Goal: Task Accomplishment & Management: Manage account settings

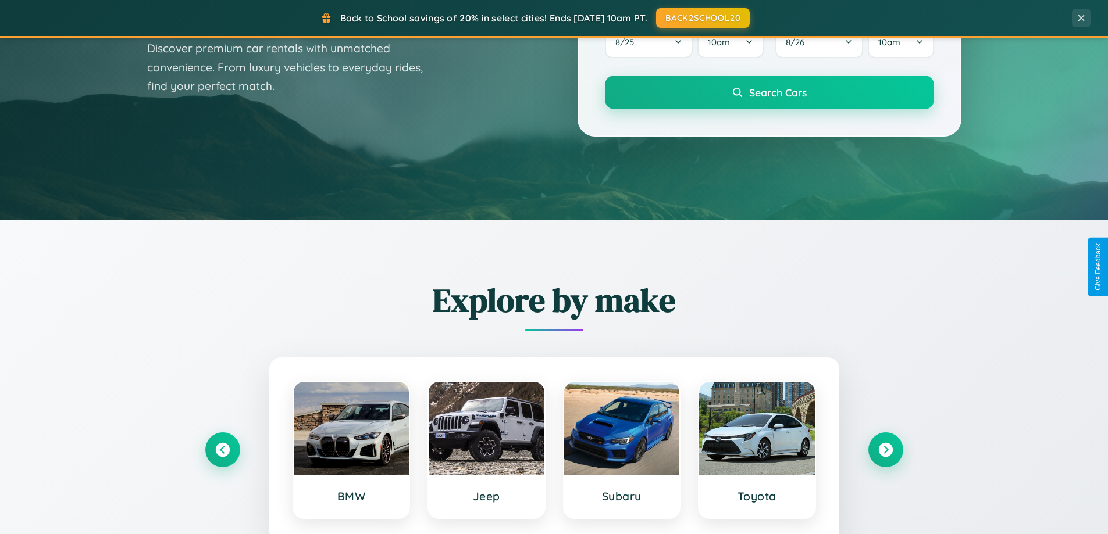
scroll to position [2237, 0]
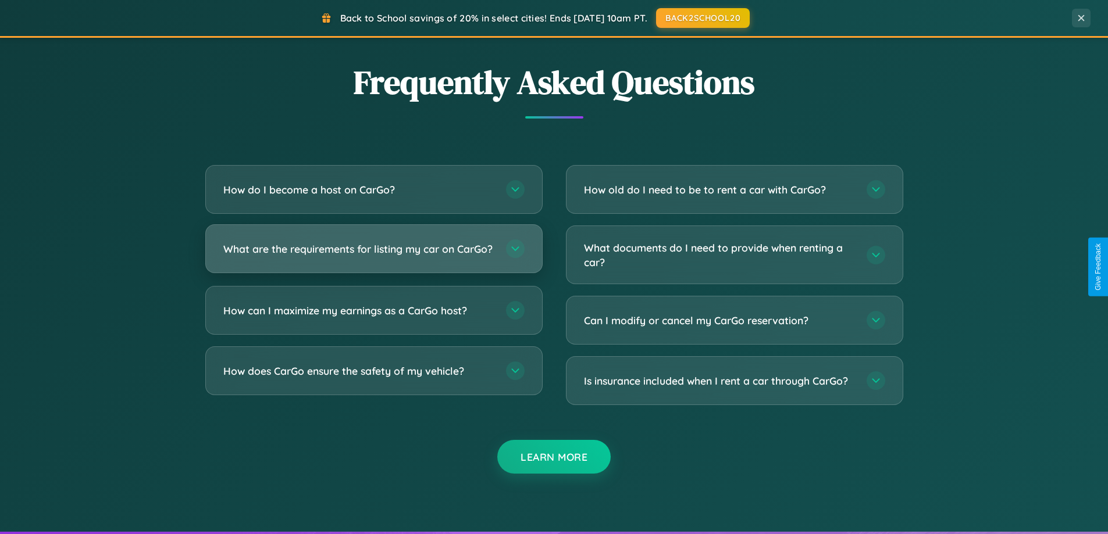
click at [373, 254] on h3 "What are the requirements for listing my car on CarGo?" at bounding box center [358, 249] width 271 height 15
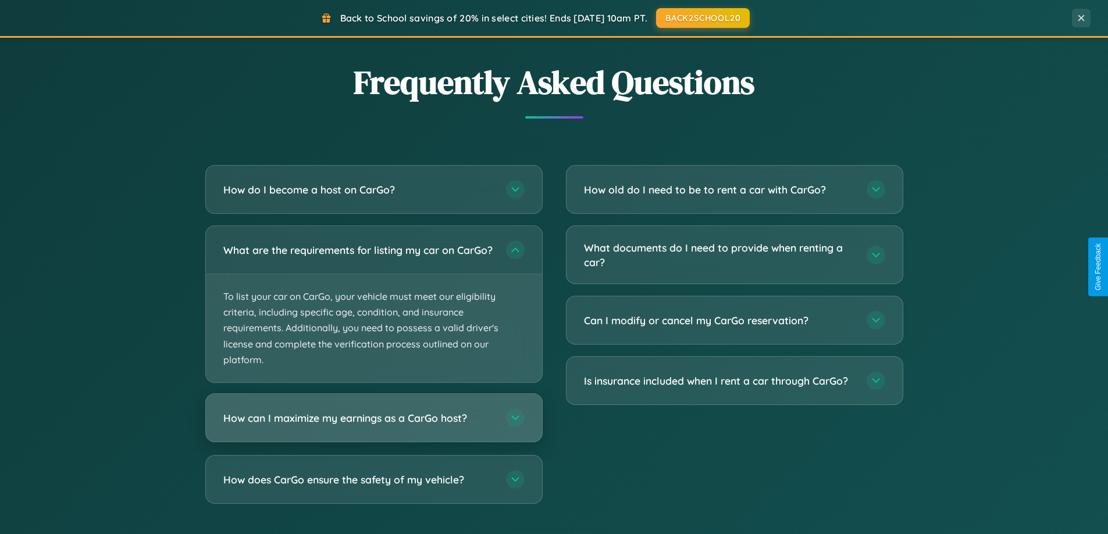
click at [373, 426] on h3 "How can I maximize my earnings as a CarGo host?" at bounding box center [358, 418] width 271 height 15
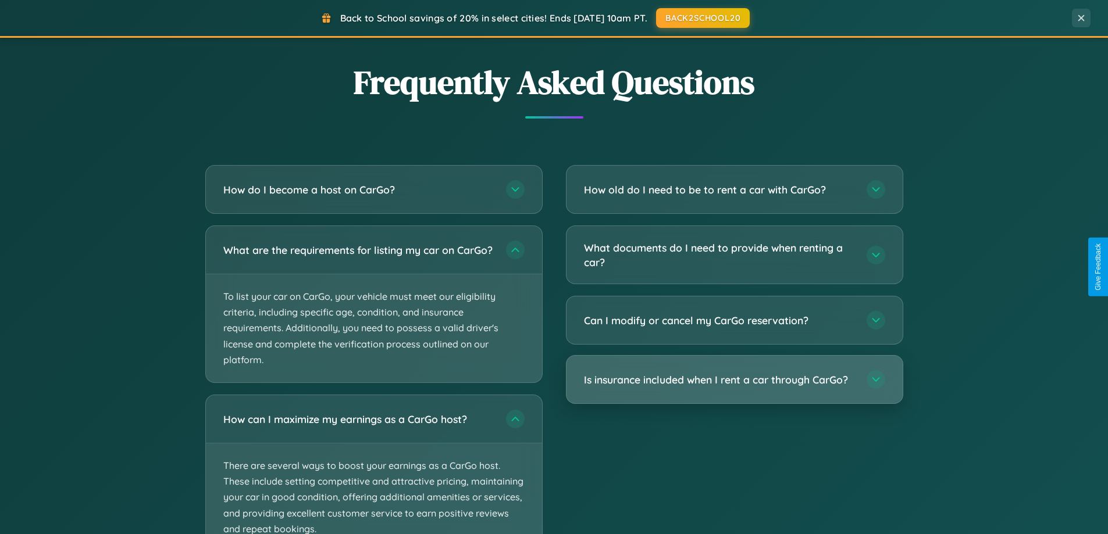
click at [734, 381] on h3 "Is insurance included when I rent a car through CarGo?" at bounding box center [719, 380] width 271 height 15
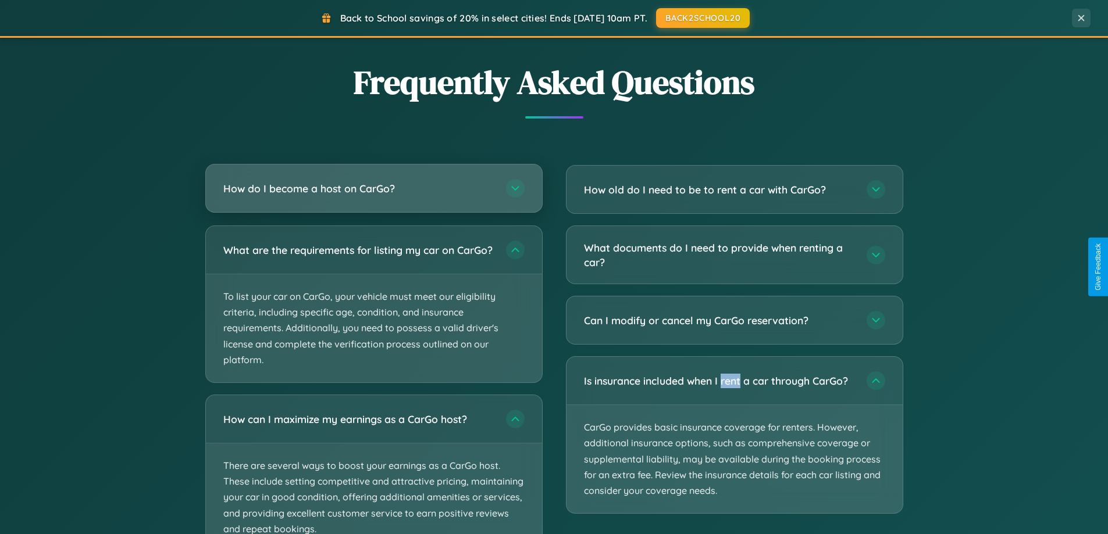
click at [373, 188] on h3 "How do I become a host on CarGo?" at bounding box center [358, 188] width 271 height 15
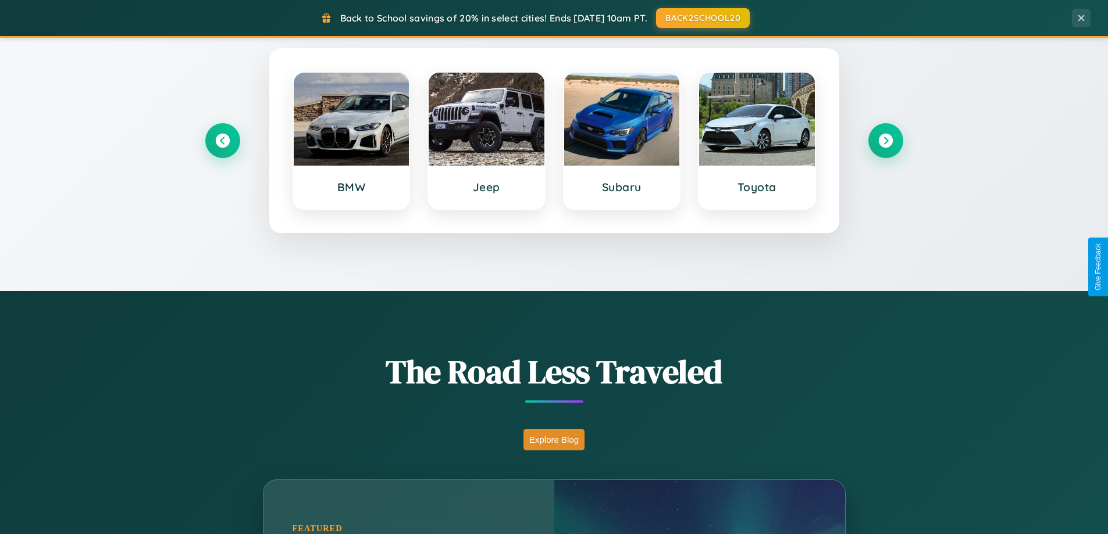
scroll to position [501, 0]
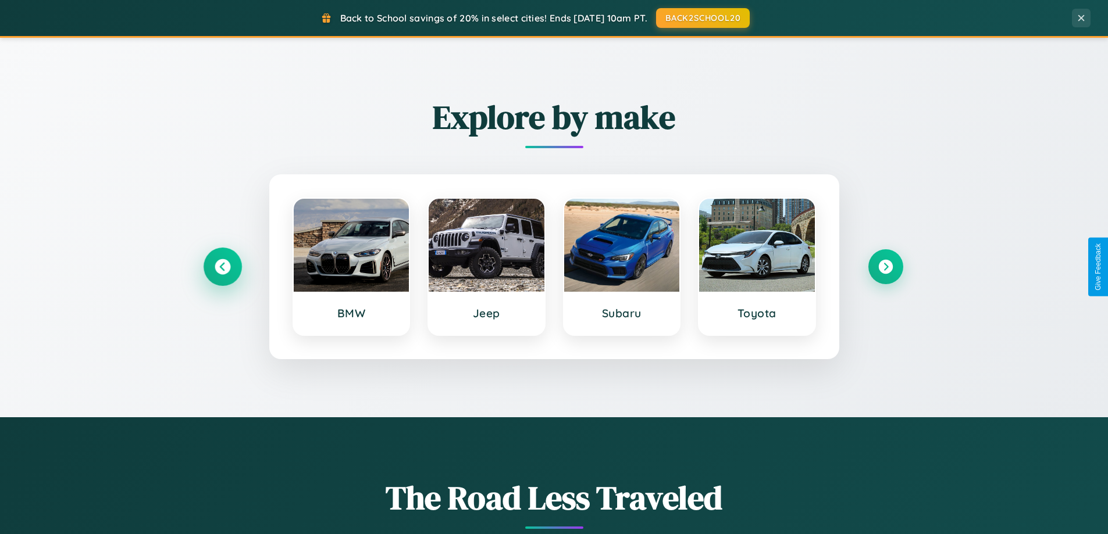
click at [222, 267] on icon at bounding box center [223, 267] width 16 height 16
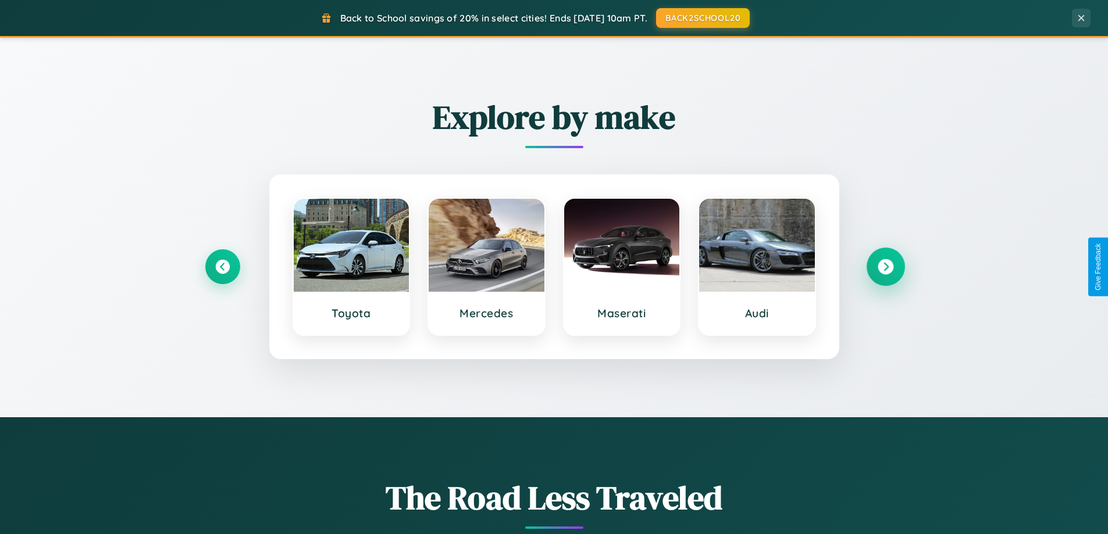
click at [885, 267] on icon at bounding box center [885, 267] width 16 height 16
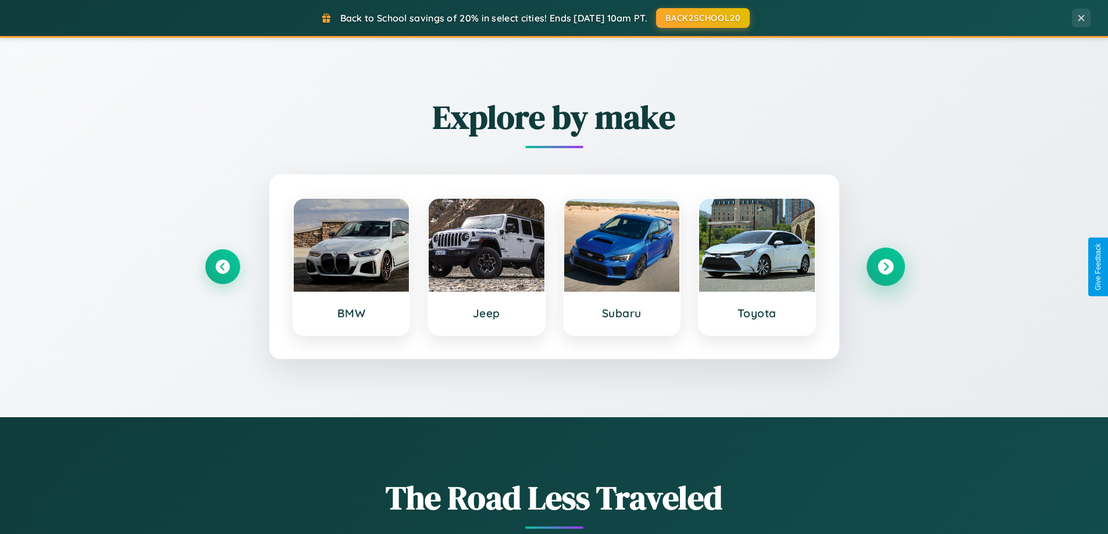
click at [885, 267] on icon at bounding box center [885, 267] width 16 height 16
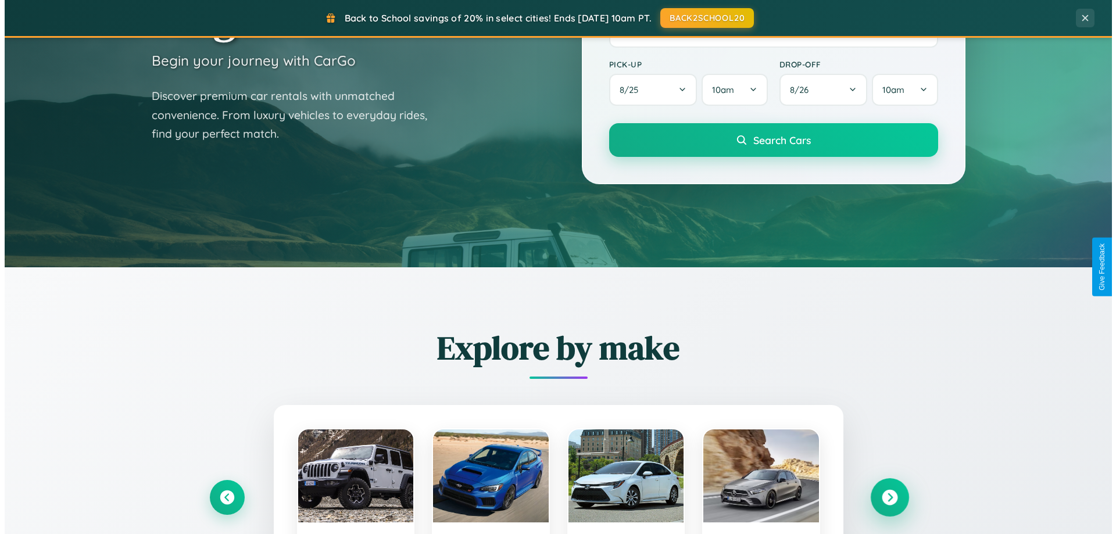
scroll to position [0, 0]
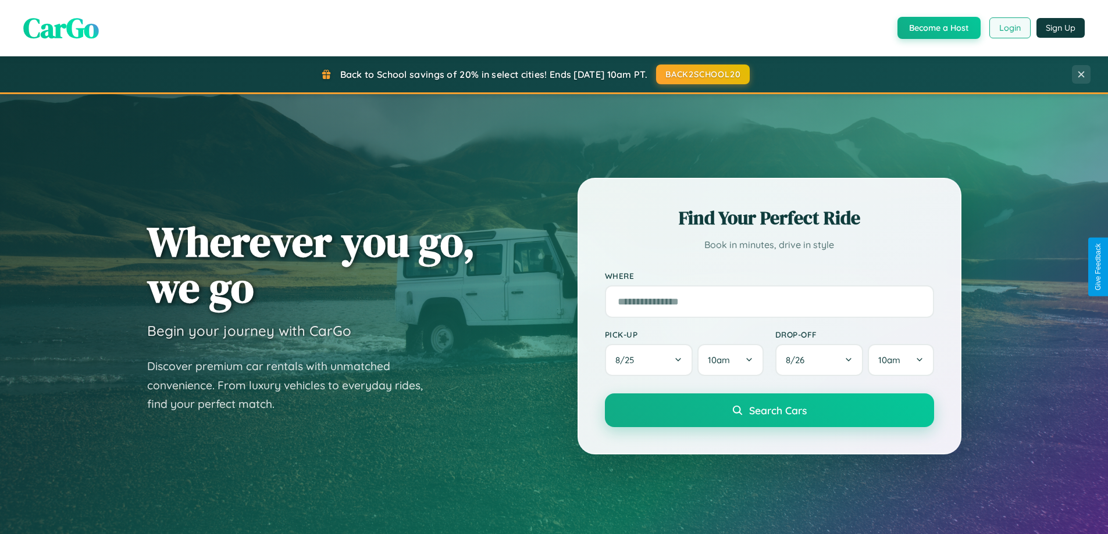
click at [1009, 28] on button "Login" at bounding box center [1009, 27] width 41 height 21
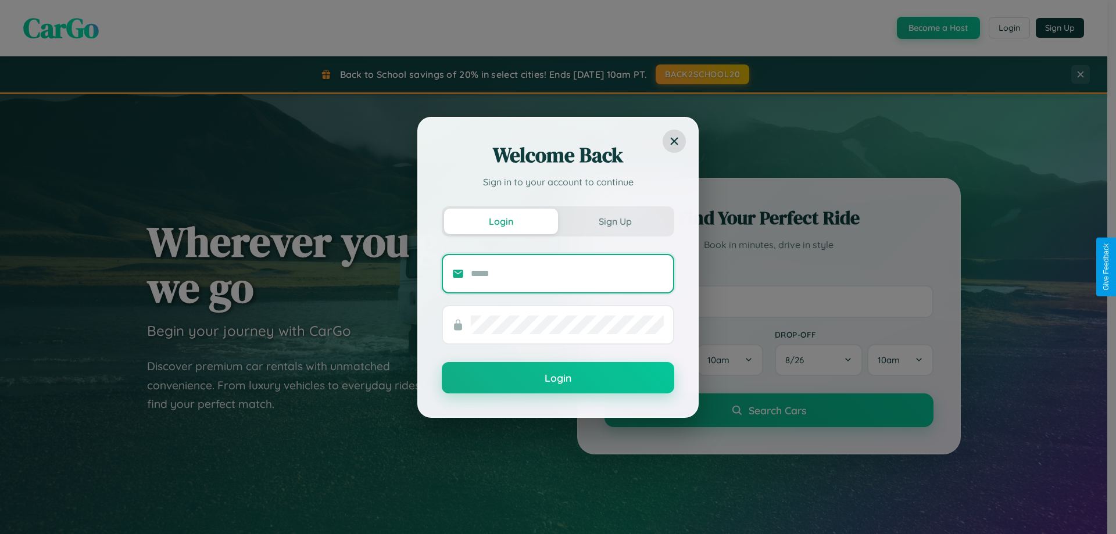
click at [567, 273] on input "text" at bounding box center [567, 274] width 193 height 19
type input "**********"
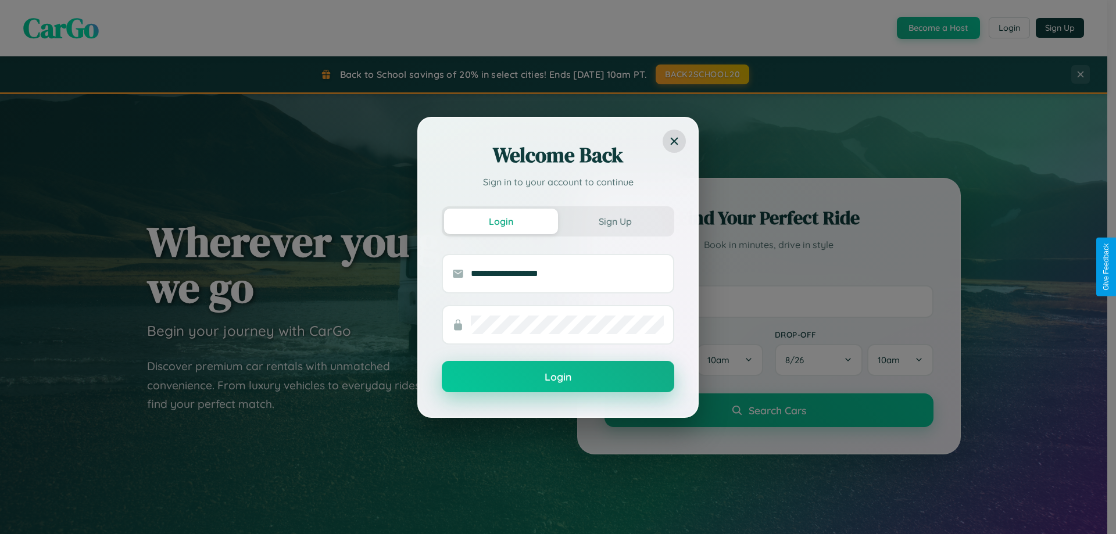
click at [558, 377] on button "Login" at bounding box center [558, 376] width 233 height 31
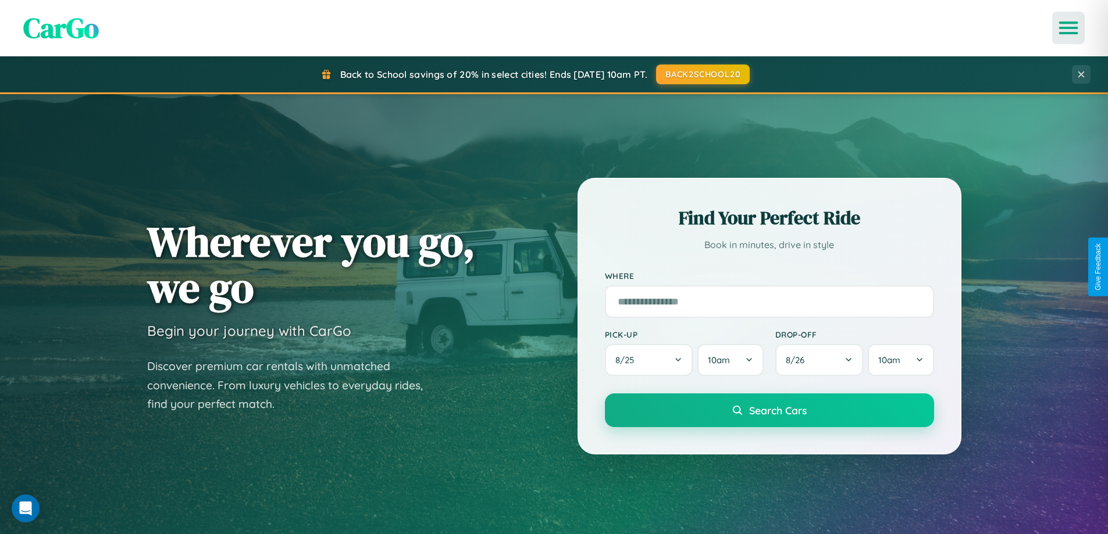
click at [1068, 28] on icon "Open menu" at bounding box center [1068, 28] width 17 height 10
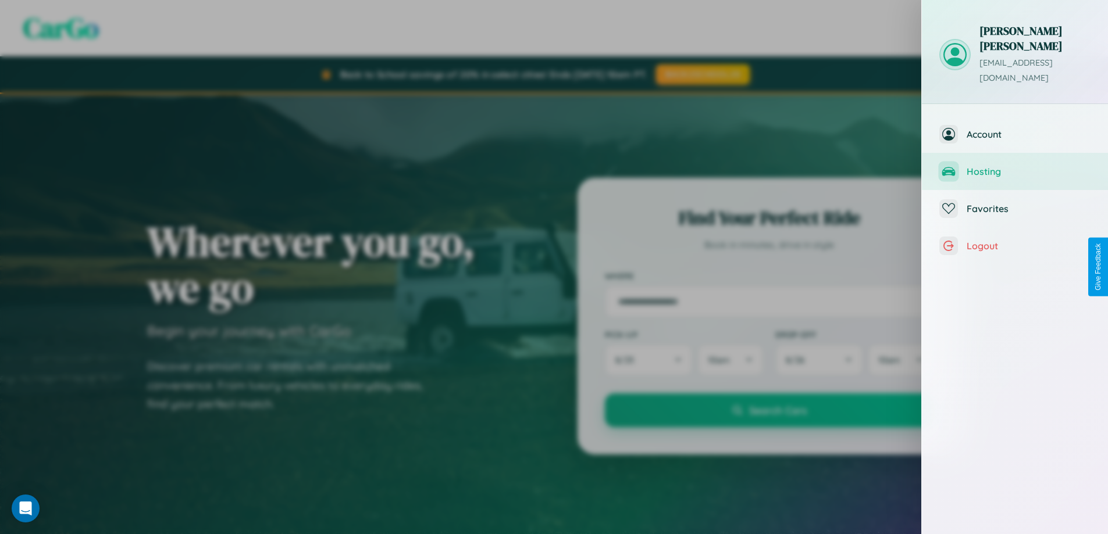
click at [1015, 166] on span "Hosting" at bounding box center [1028, 172] width 124 height 12
